Goal: Navigation & Orientation: Find specific page/section

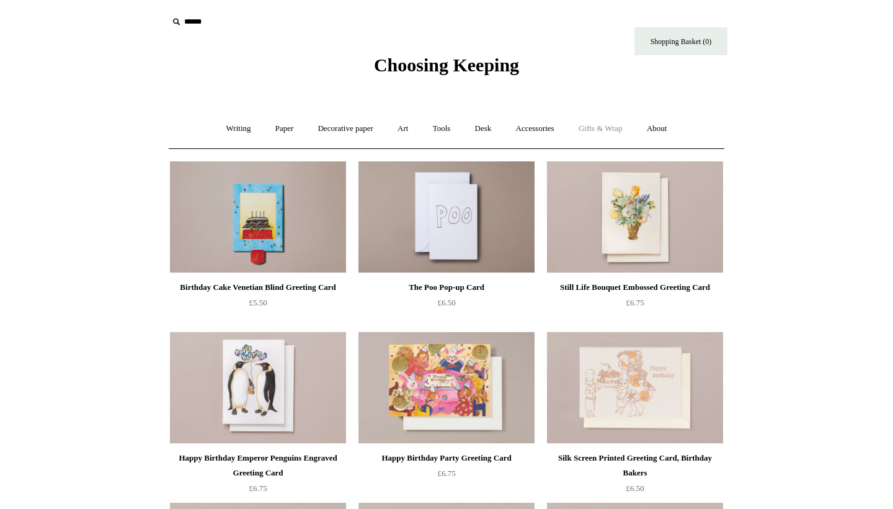
click at [466, 126] on link "Gifts & Wrap +" at bounding box center [601, 128] width 66 height 33
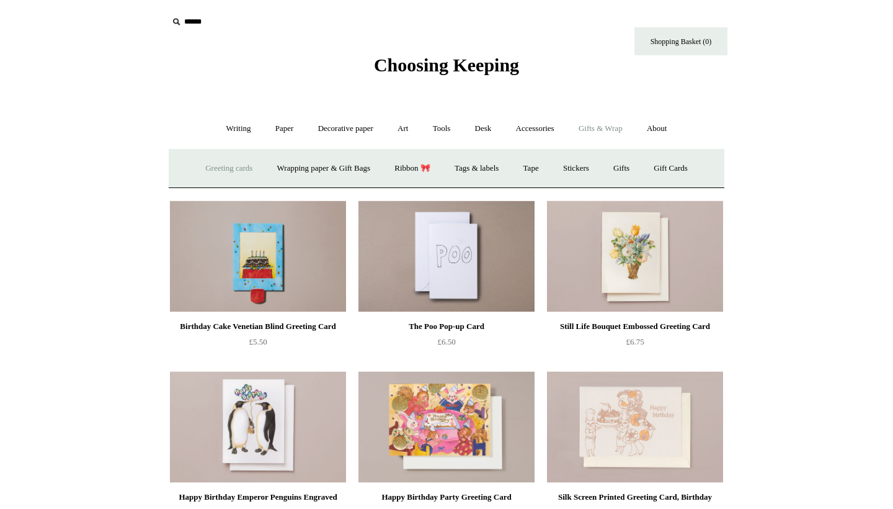
click at [233, 164] on link "Greeting cards +" at bounding box center [228, 168] width 69 height 33
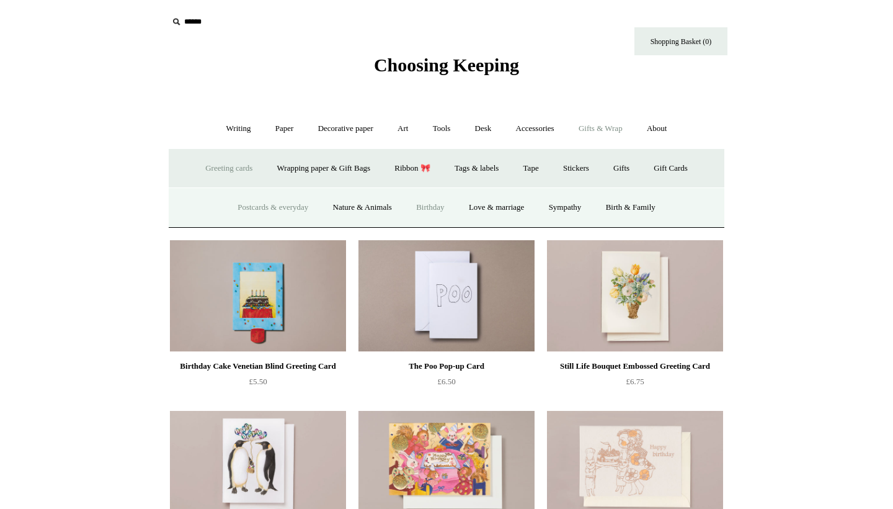
click at [274, 208] on link "Postcards & everyday" at bounding box center [272, 207] width 93 height 33
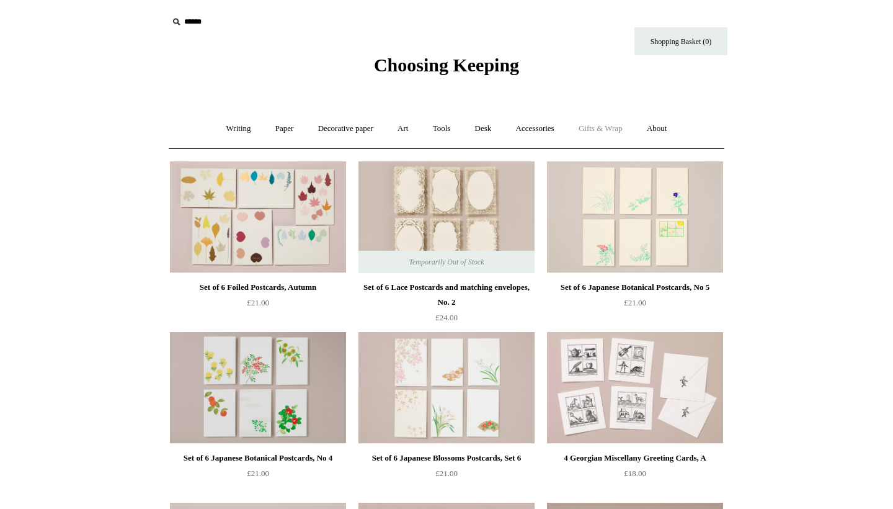
click at [605, 135] on link "Gifts & Wrap +" at bounding box center [601, 128] width 66 height 33
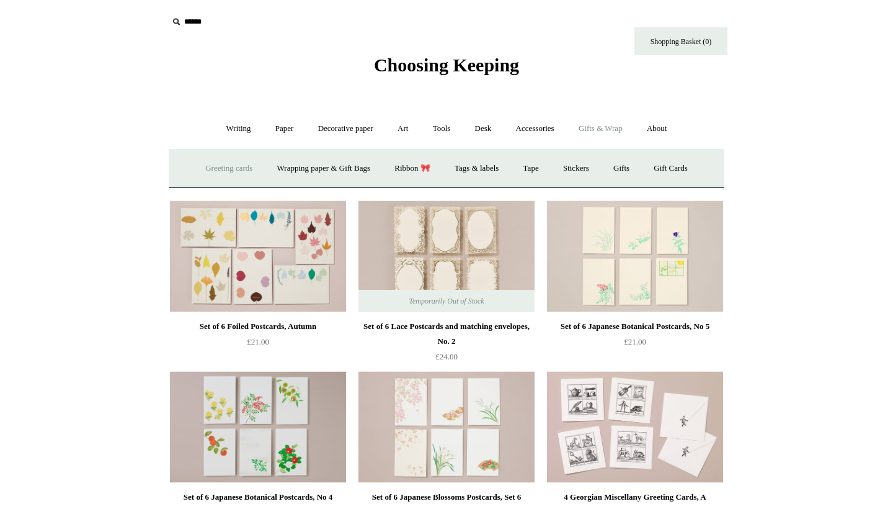
click at [242, 163] on link "Greeting cards +" at bounding box center [228, 168] width 69 height 33
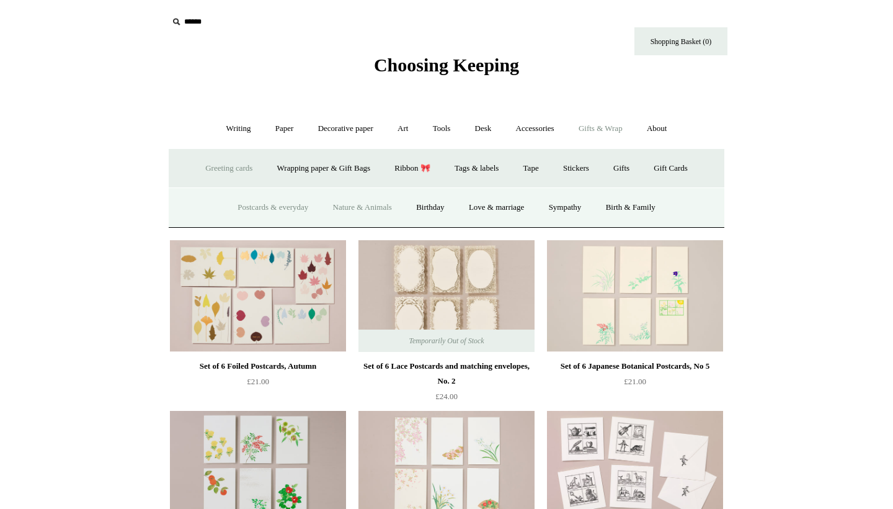
click at [368, 212] on link "Nature & Animals" at bounding box center [362, 207] width 81 height 33
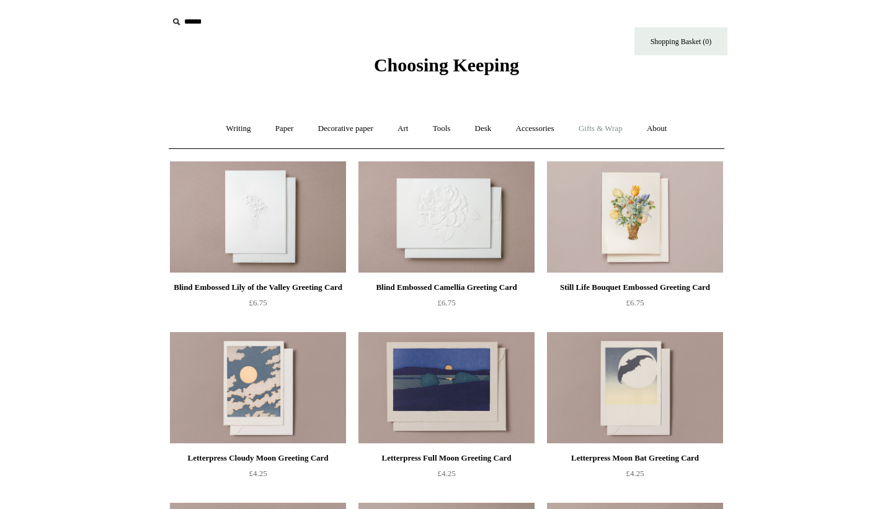
click at [605, 125] on link "Gifts & Wrap +" at bounding box center [601, 128] width 66 height 33
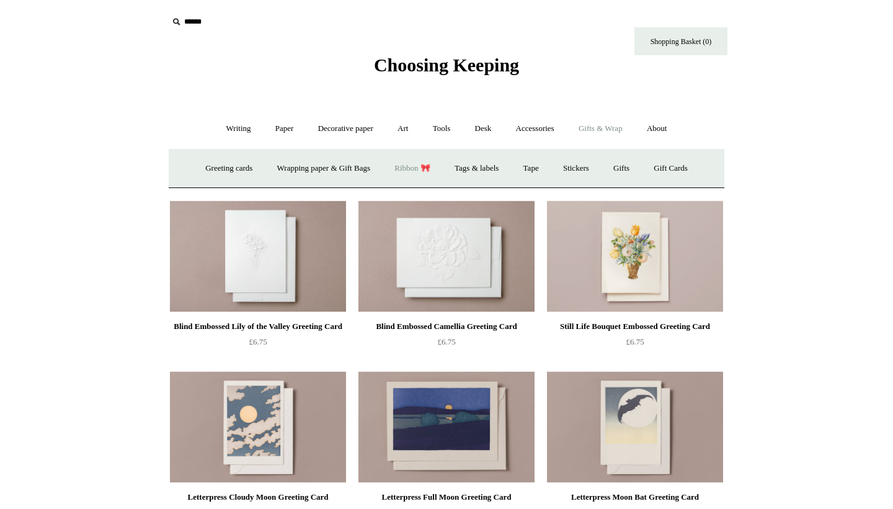
click at [406, 166] on link "Ribbon 🎀" at bounding box center [412, 168] width 58 height 33
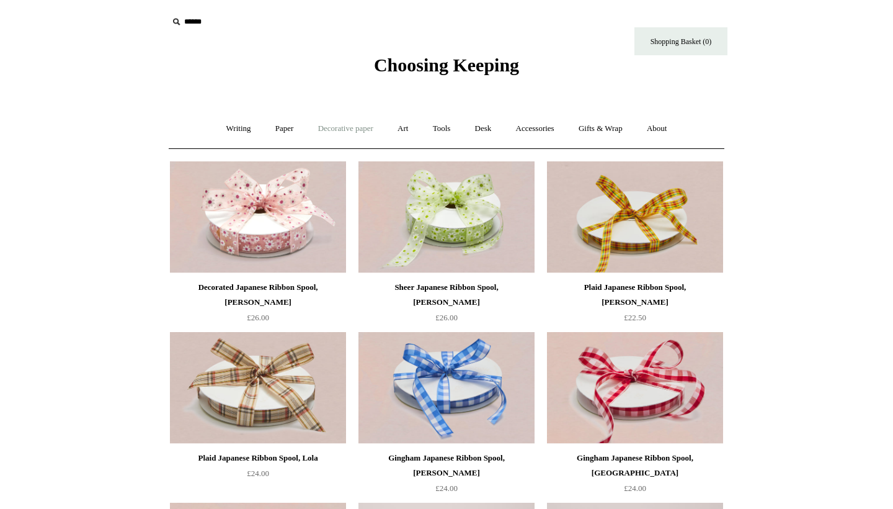
click at [343, 127] on link "Decorative paper +" at bounding box center [346, 128] width 78 height 33
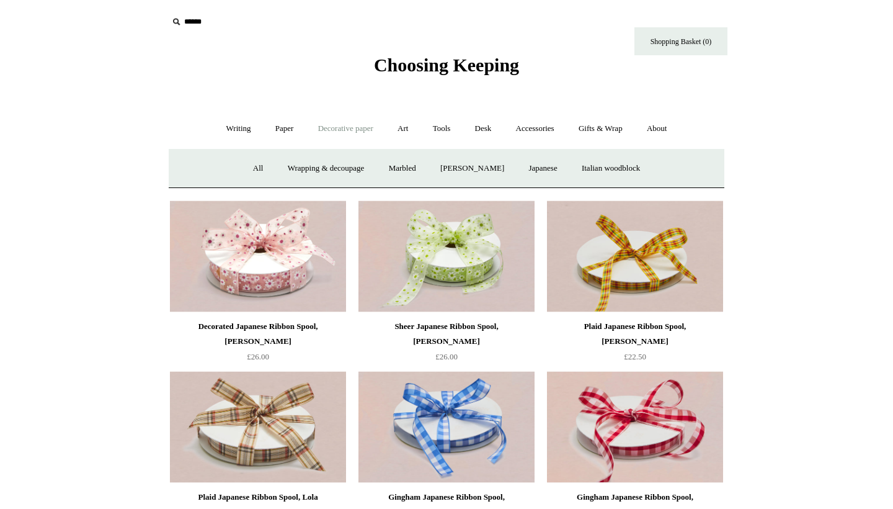
click at [414, 60] on span "Choosing Keeping" at bounding box center [446, 65] width 145 height 20
